Goal: Navigation & Orientation: Go to known website

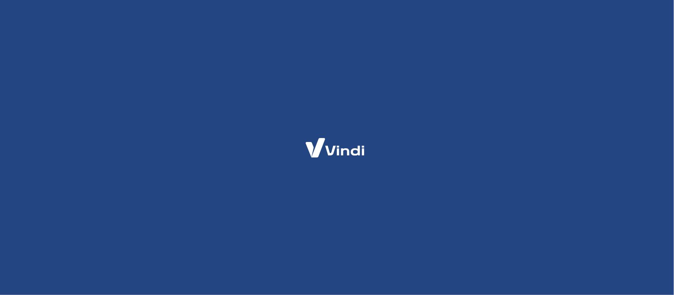
click at [615, 196] on div at bounding box center [337, 147] width 674 height 295
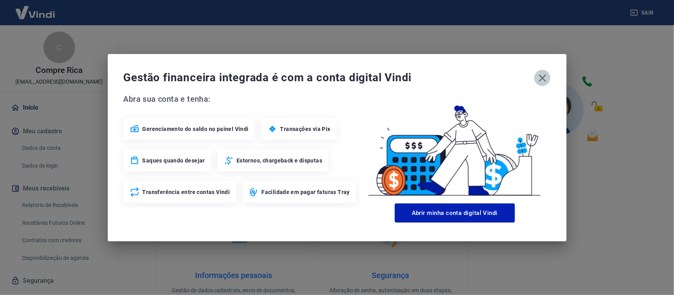
click at [542, 79] on icon "button" at bounding box center [542, 78] width 13 height 13
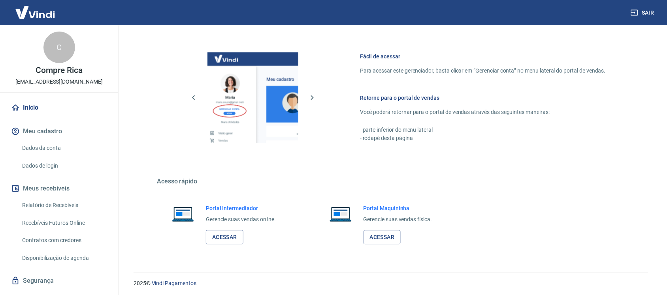
scroll to position [402, 0]
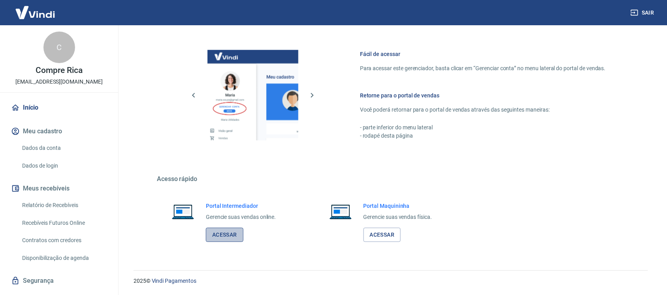
click at [230, 232] on link "Acessar" at bounding box center [225, 235] width 38 height 15
